Goal: Find specific page/section: Find specific page/section

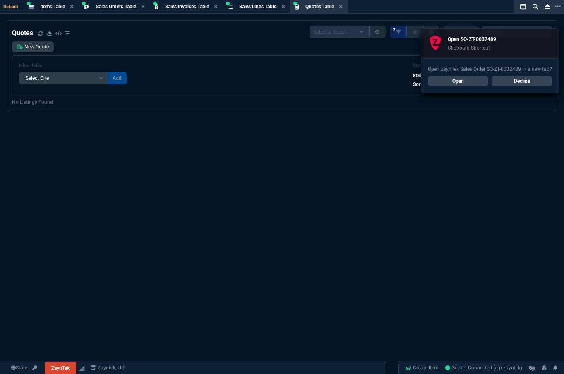
select select "4: SHAD"
select select
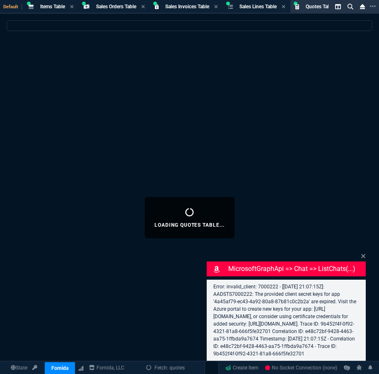
select select
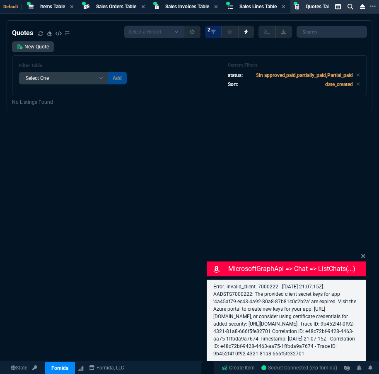
select select "4: SHAD"
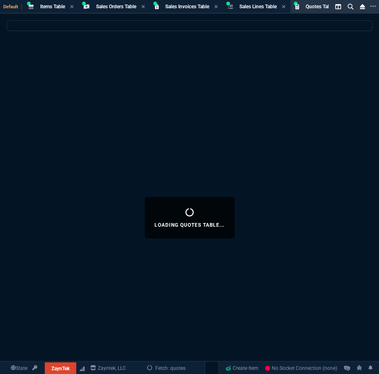
select select
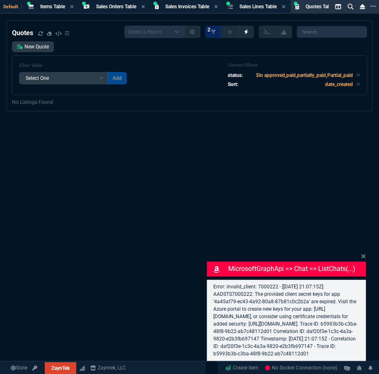
select select "4: SHAD"
